Goal: Contribute content: Contribute content

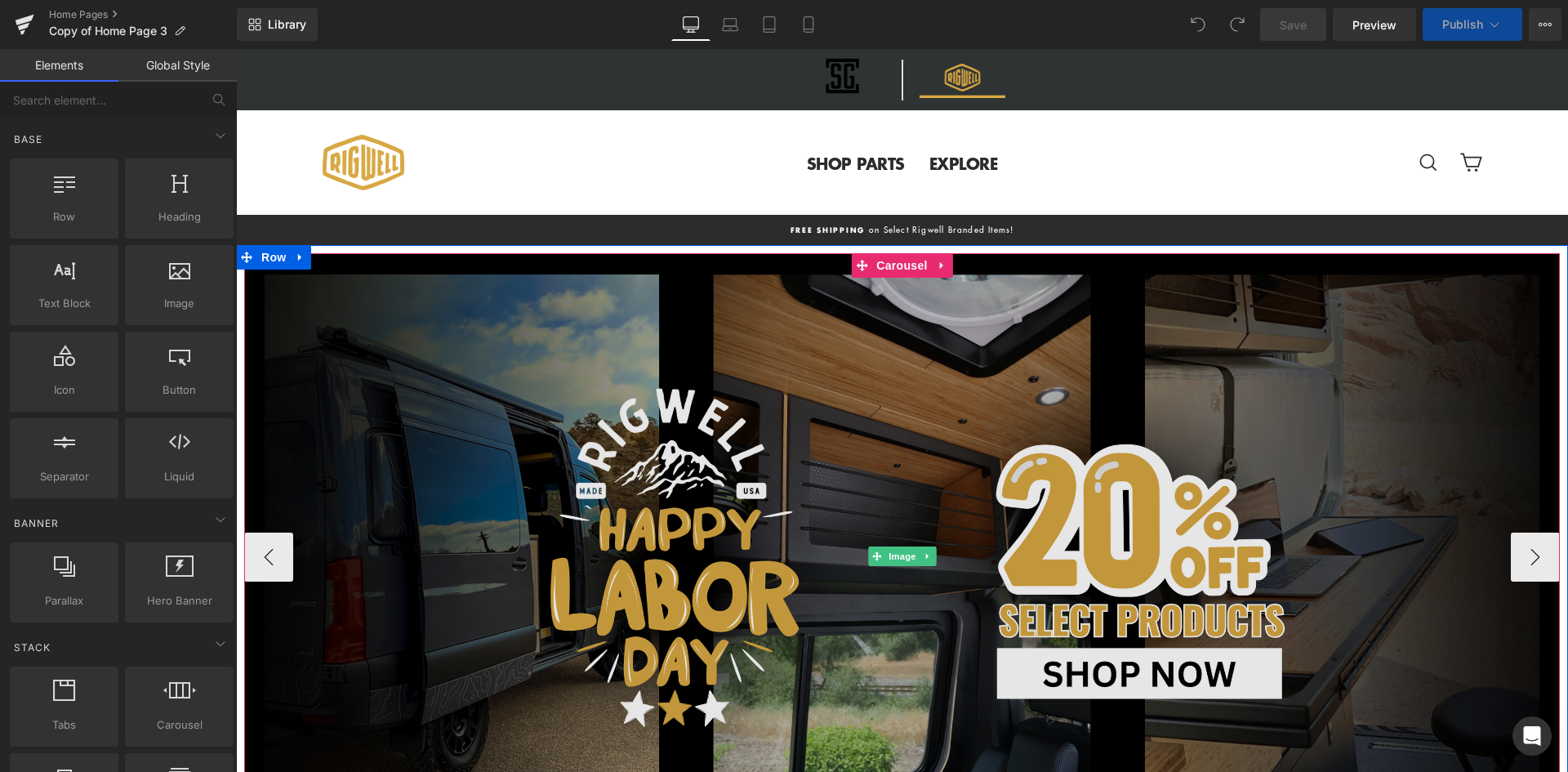
click at [541, 388] on img at bounding box center [902, 555] width 1316 height 606
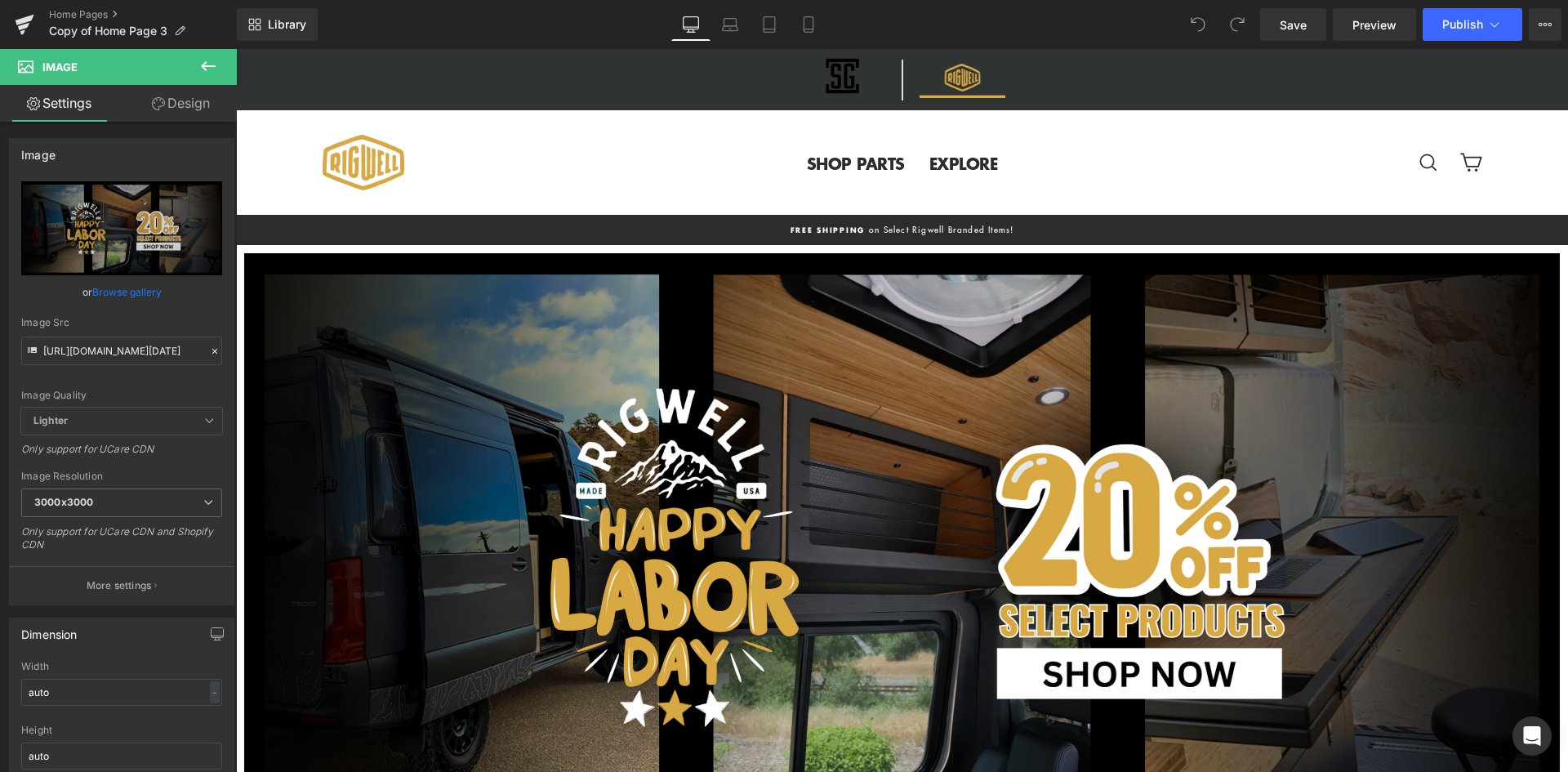
click at [220, 57] on button at bounding box center [207, 66] width 57 height 36
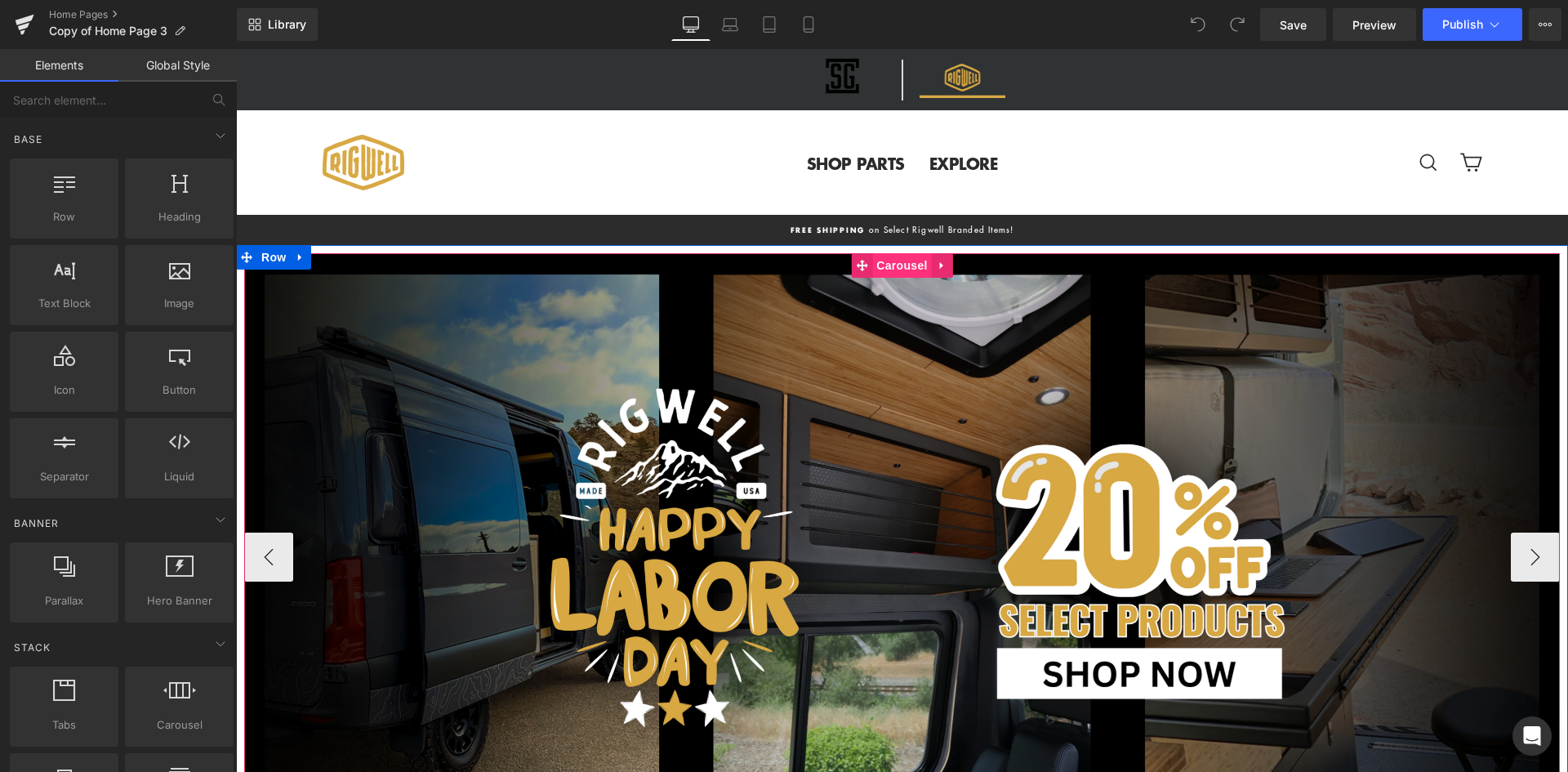
click at [890, 268] on span "Carousel" at bounding box center [901, 265] width 59 height 25
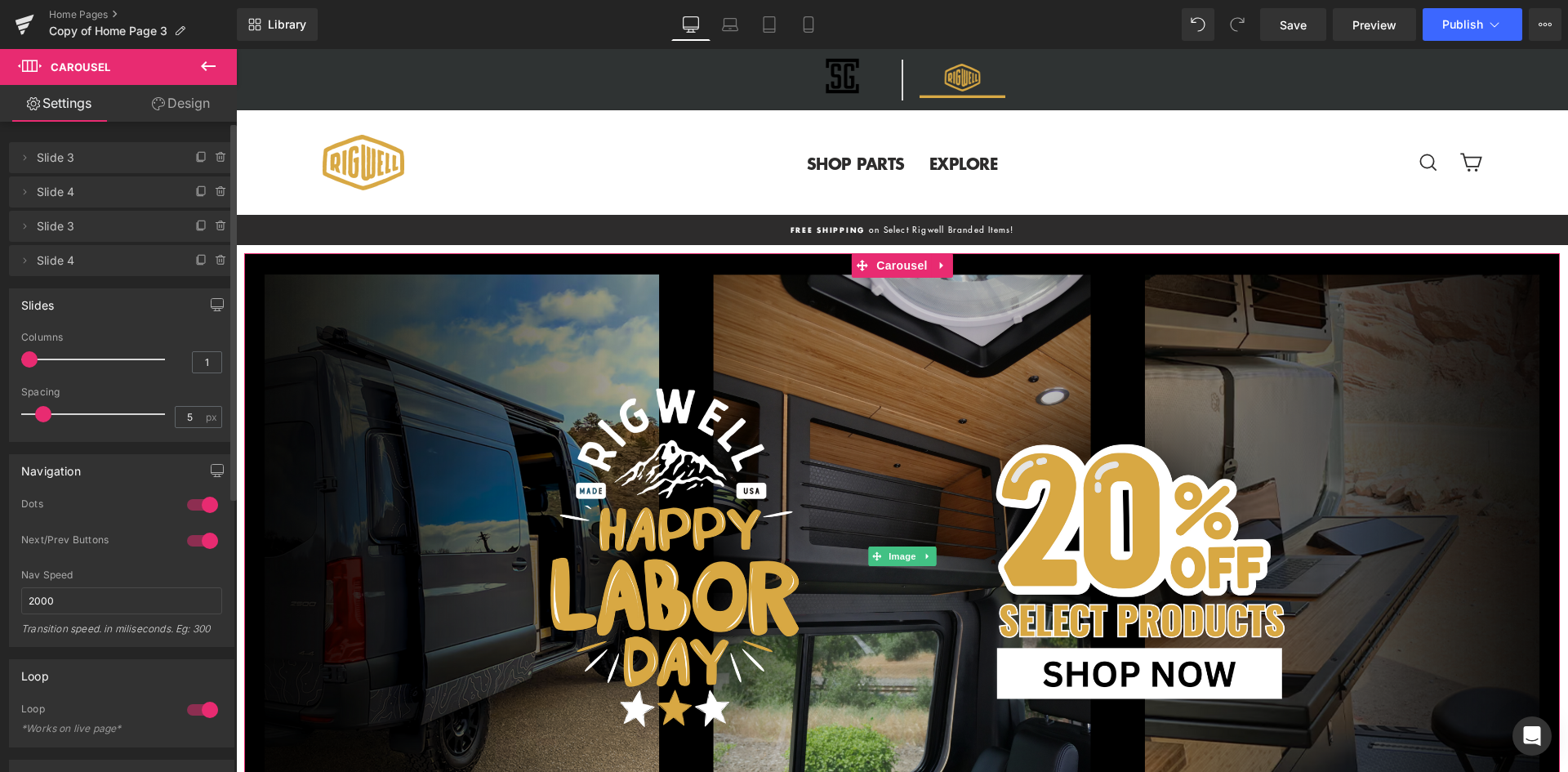
click at [115, 160] on span "Slide 3" at bounding box center [105, 158] width 137 height 31
click at [88, 158] on span "Slide 3" at bounding box center [105, 158] width 137 height 31
click at [83, 193] on span "Slide 4" at bounding box center [105, 192] width 137 height 31
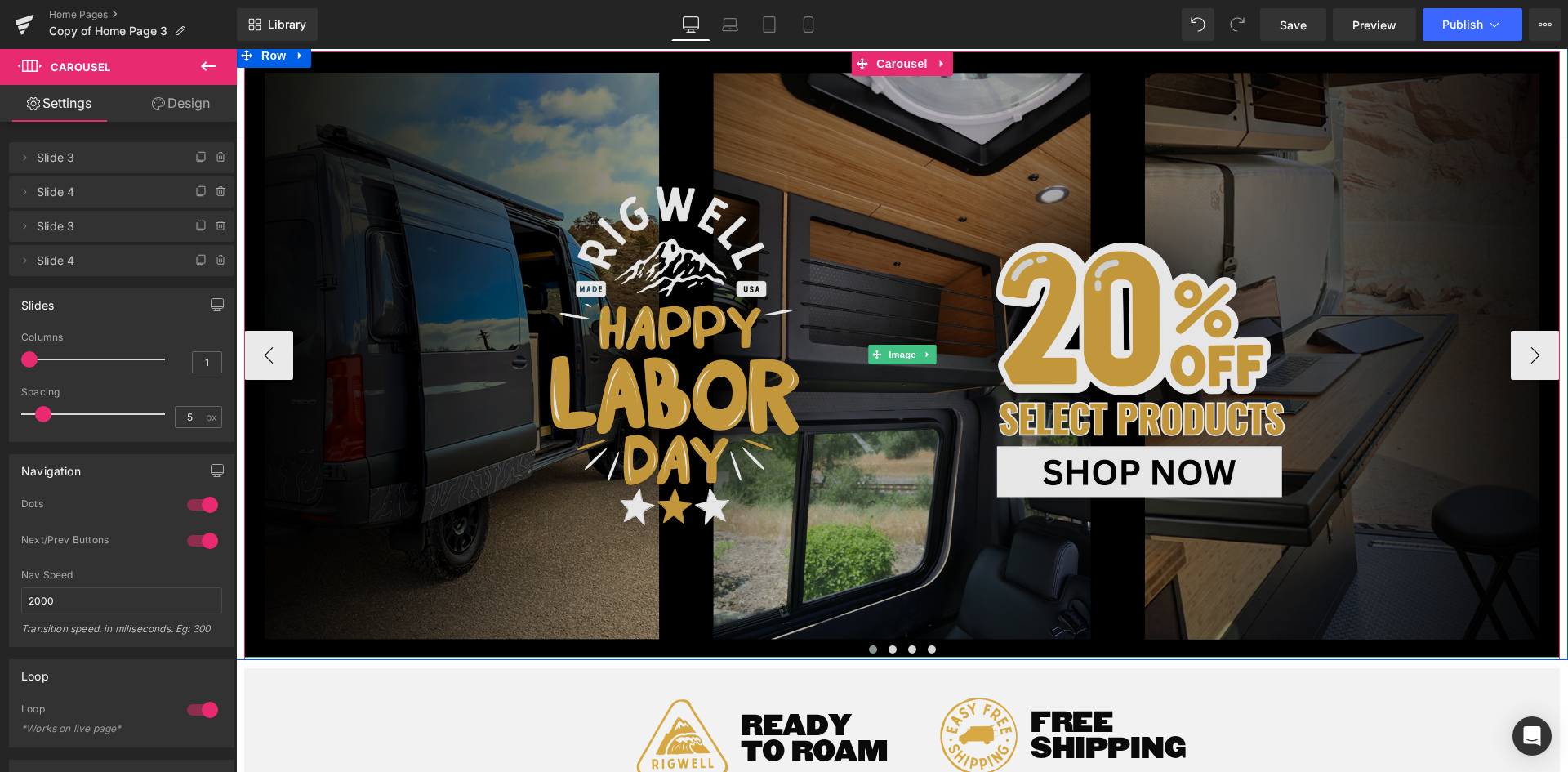
scroll to position [164, 0]
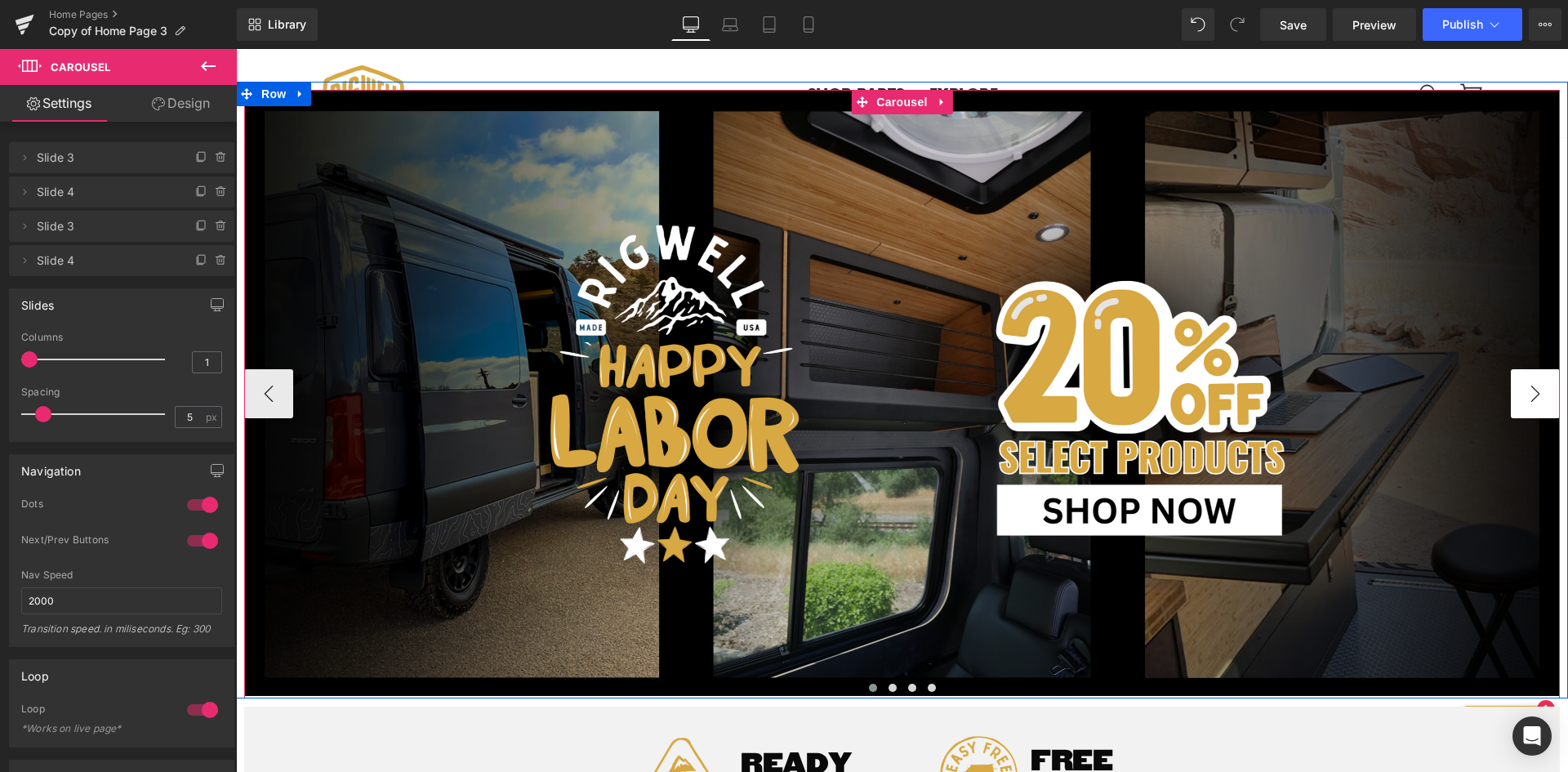
click at [1523, 388] on button "›" at bounding box center [1535, 393] width 49 height 49
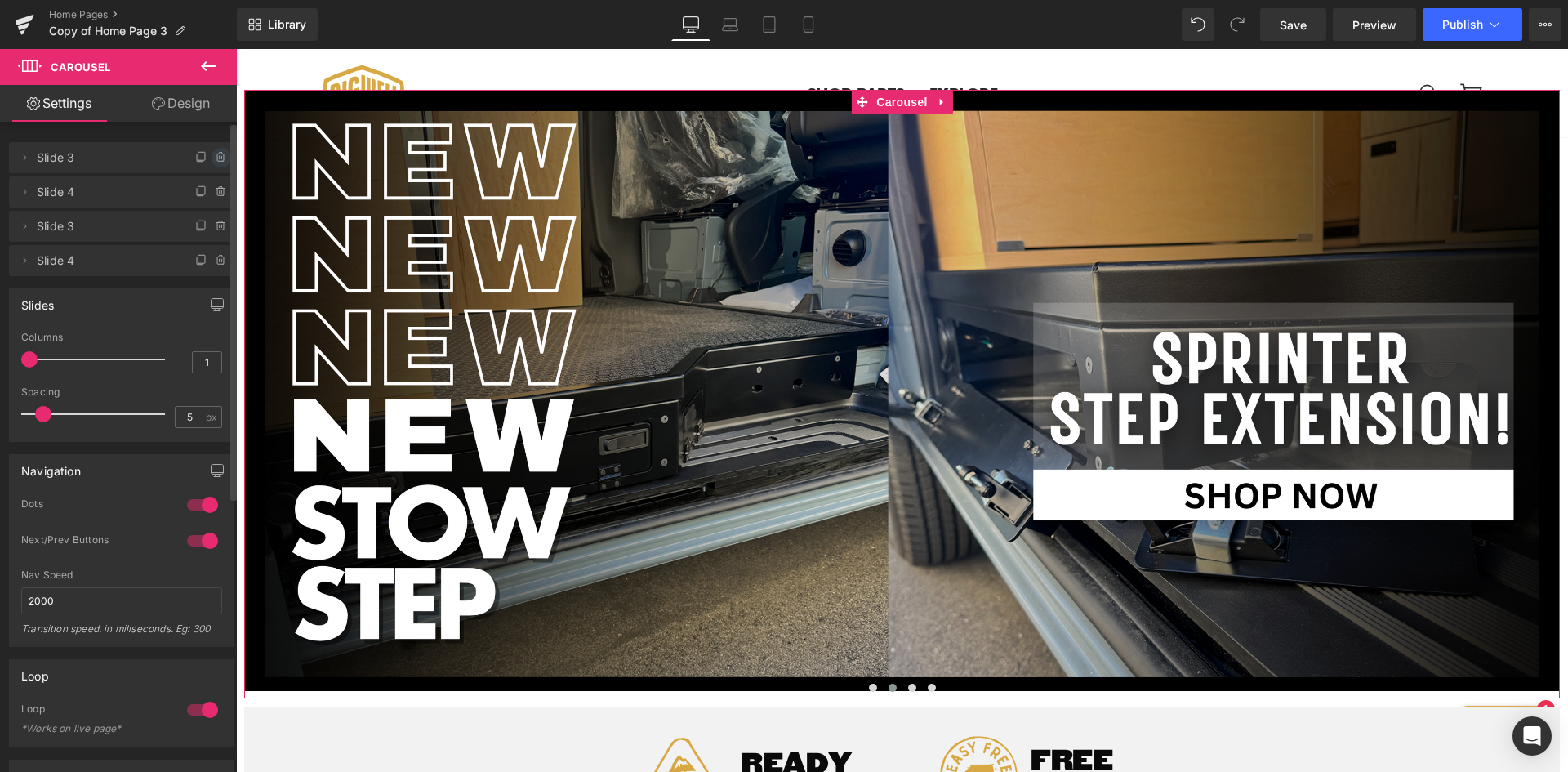
click at [217, 159] on icon at bounding box center [221, 158] width 7 height 7
click at [217, 159] on button "Delete" at bounding box center [203, 159] width 51 height 21
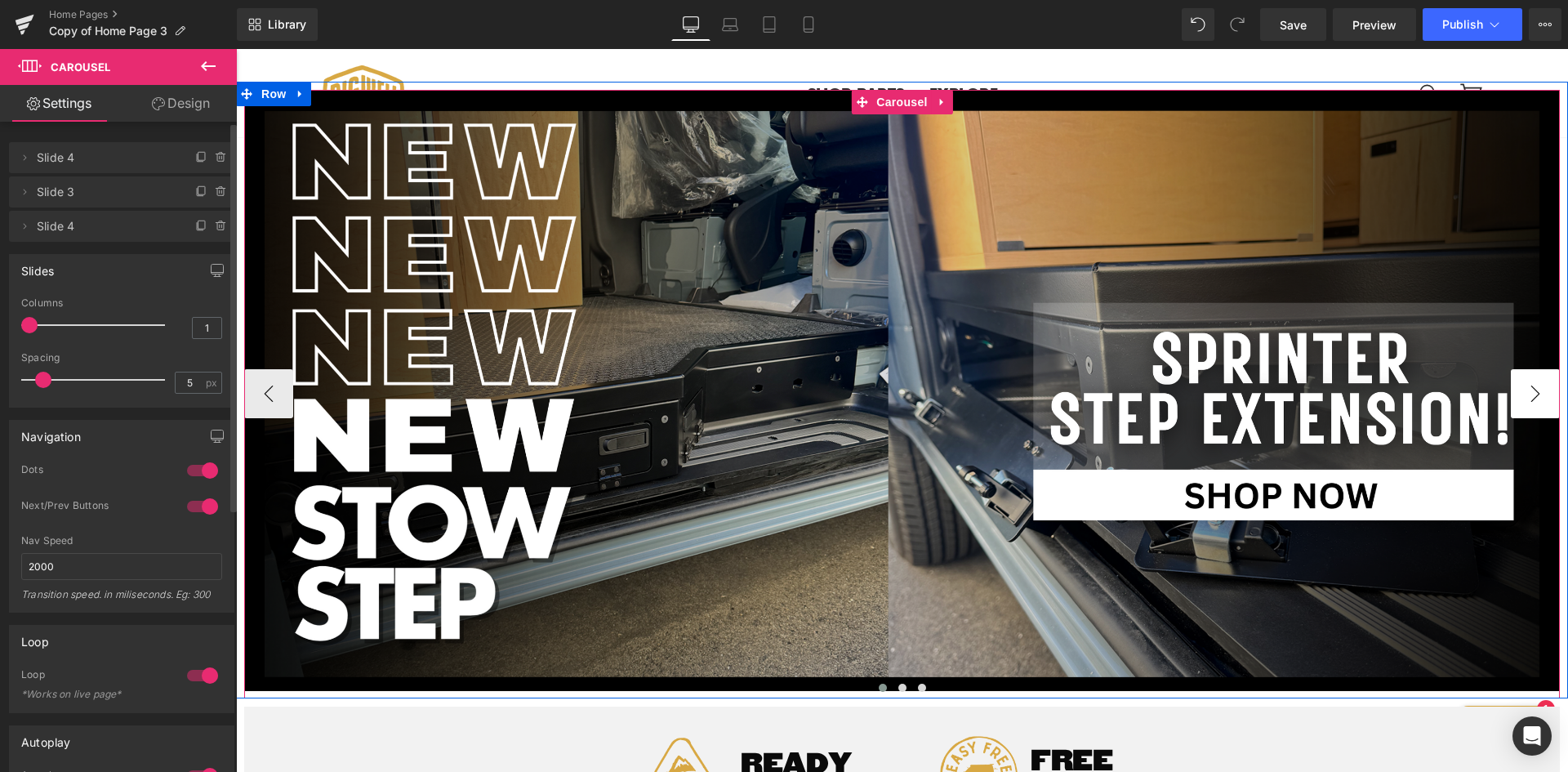
click at [1534, 401] on button "›" at bounding box center [1535, 393] width 49 height 49
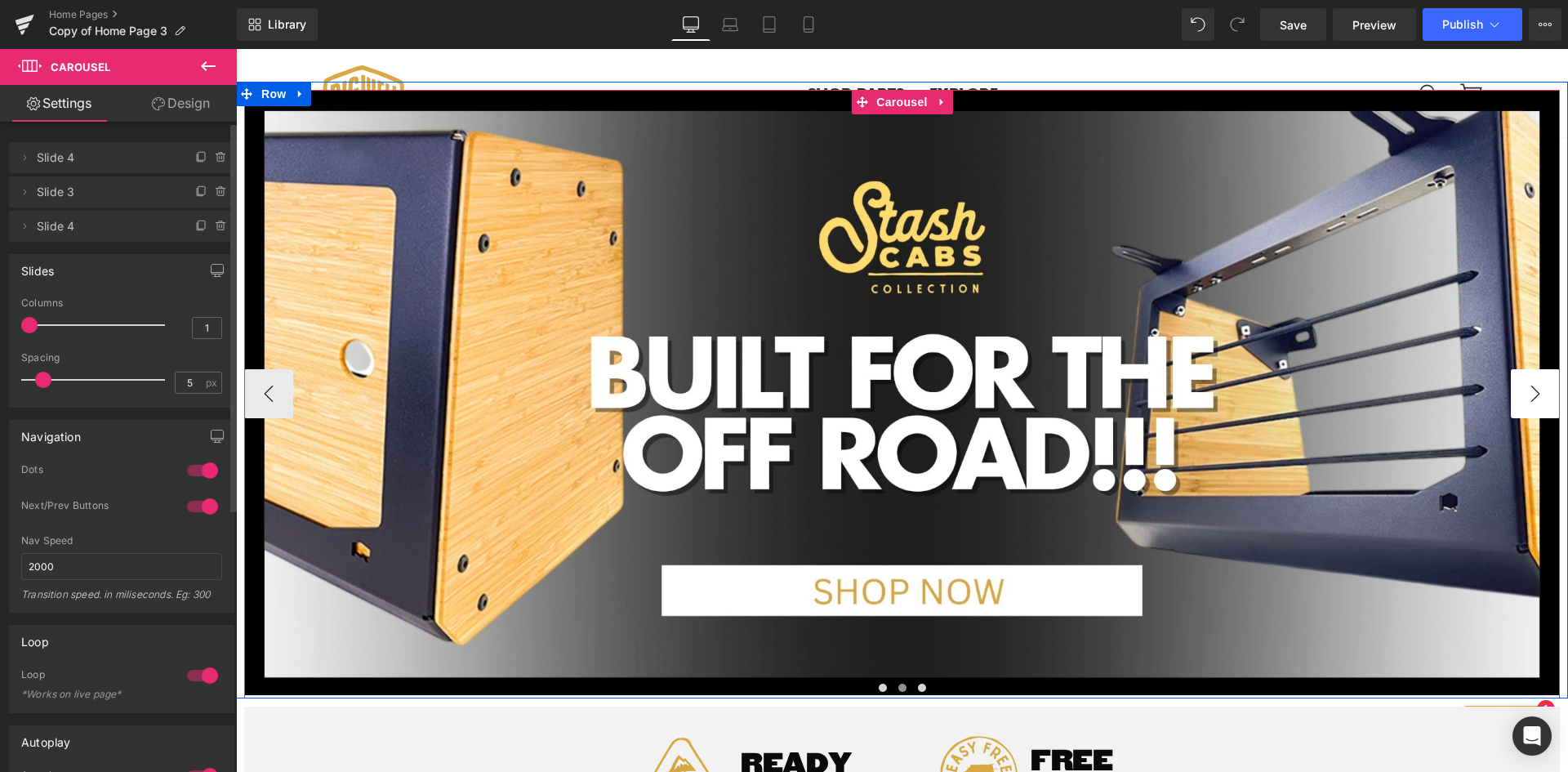
click at [1534, 401] on button "›" at bounding box center [1535, 393] width 49 height 49
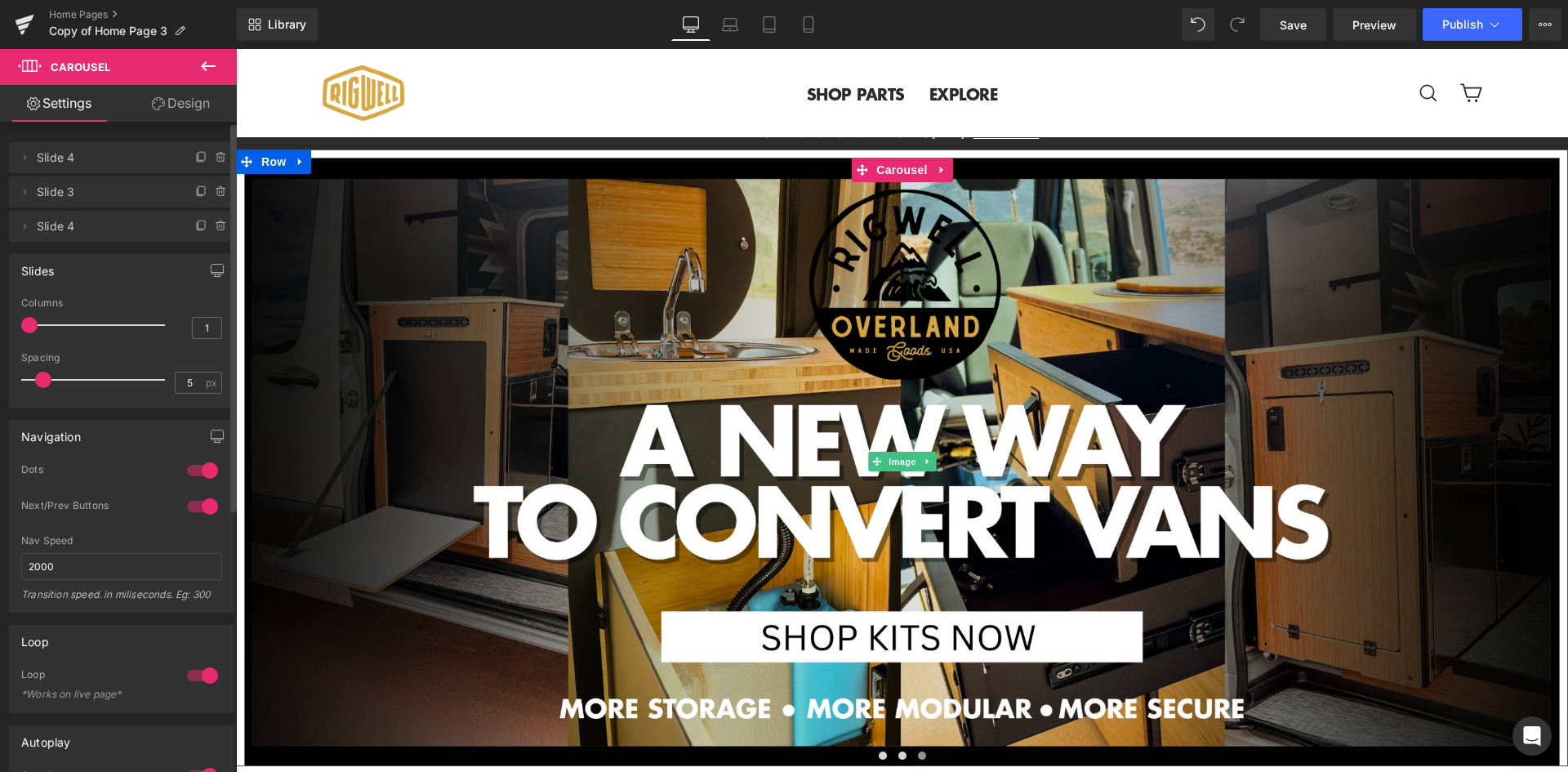
scroll to position [0, 0]
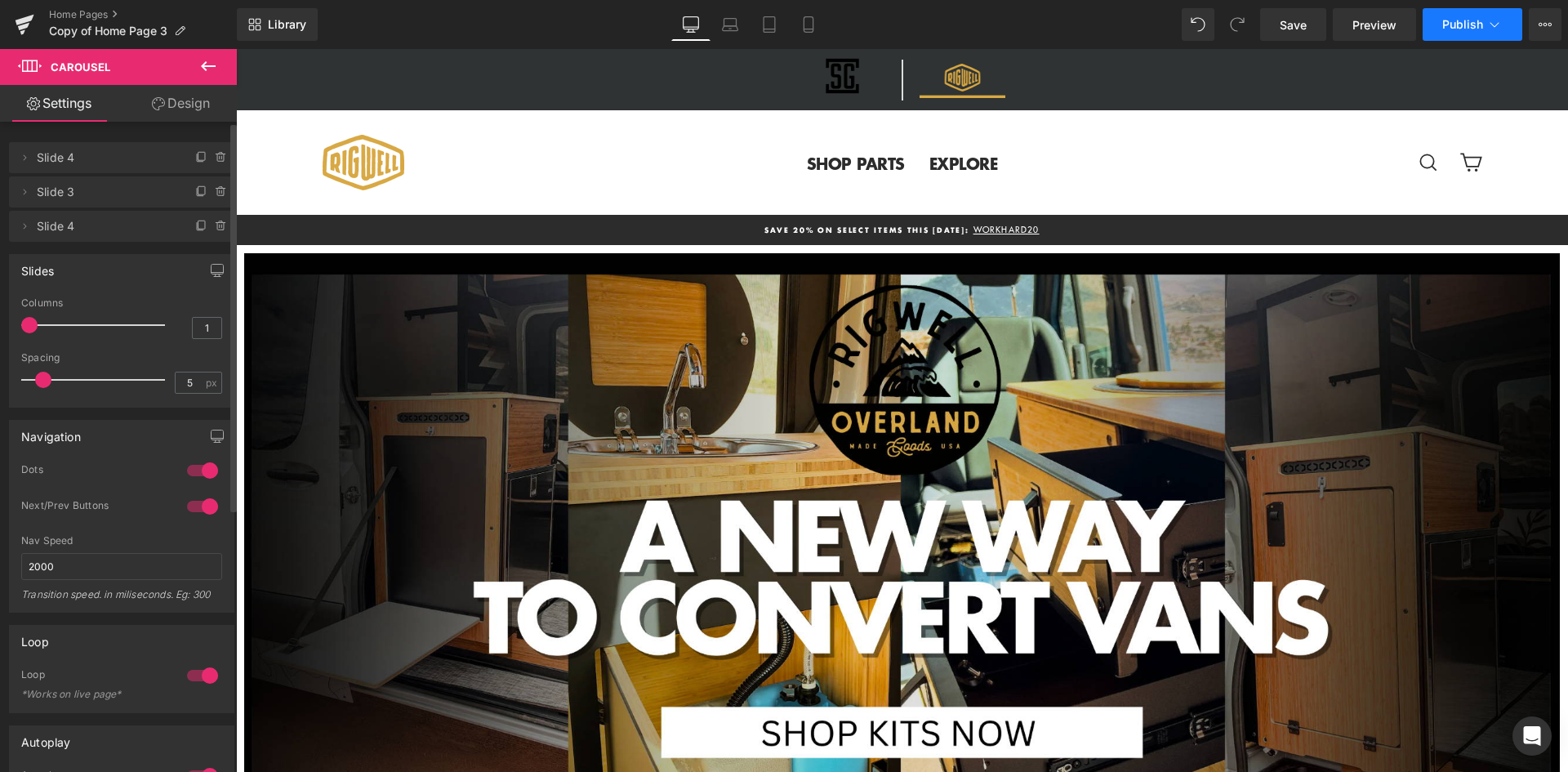
click at [1464, 26] on span "Publish" at bounding box center [1462, 25] width 41 height 13
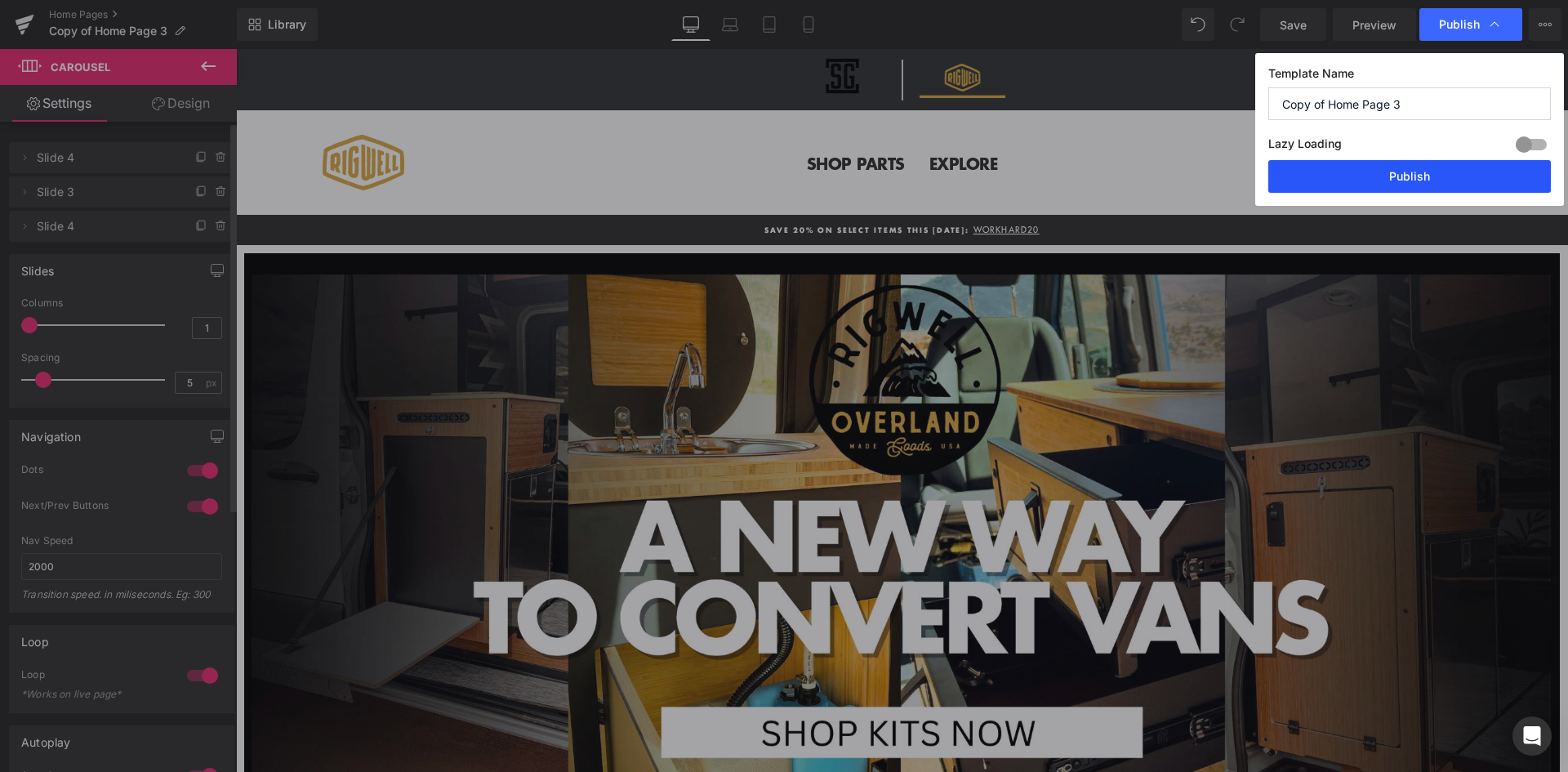
click at [1436, 179] on button "Publish" at bounding box center [1409, 177] width 283 height 33
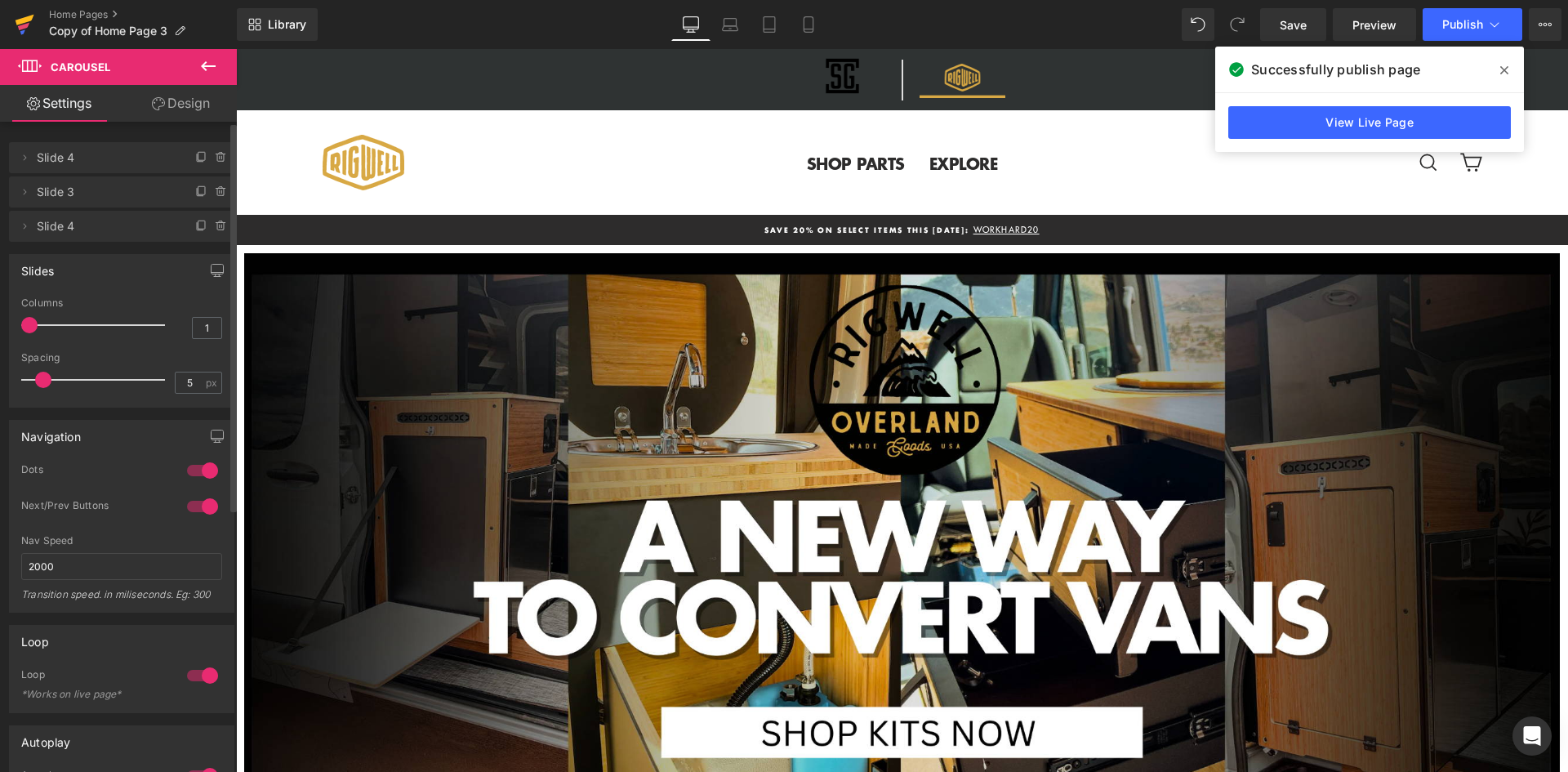
click at [28, 24] on icon at bounding box center [24, 26] width 12 height 7
